Goal: Task Accomplishment & Management: Complete application form

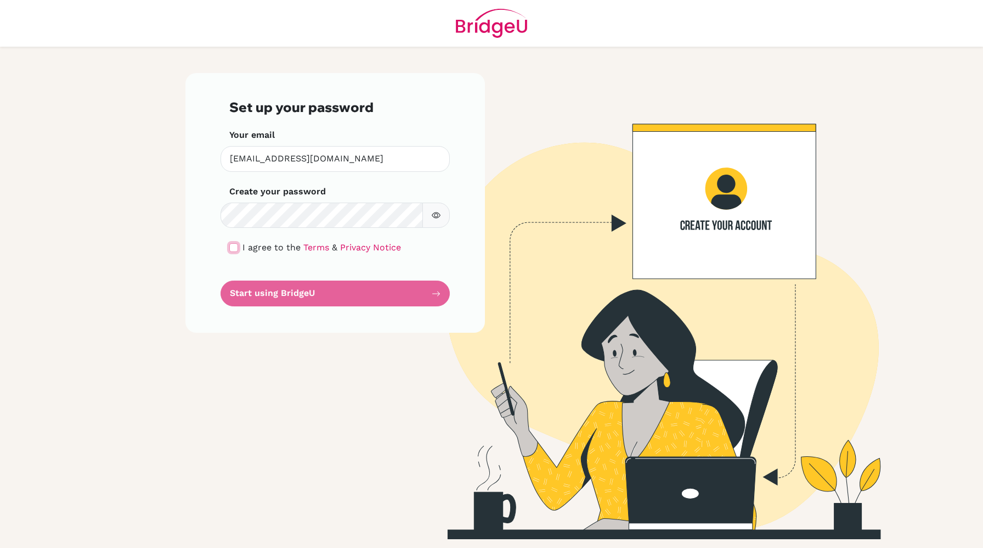
click at [233, 245] on input "checkbox" at bounding box center [233, 247] width 9 height 9
checkbox input "true"
click at [446, 210] on button "button" at bounding box center [436, 216] width 27 height 26
click at [385, 295] on button "Start using BridgeU" at bounding box center [335, 293] width 229 height 26
